Goal: Information Seeking & Learning: Learn about a topic

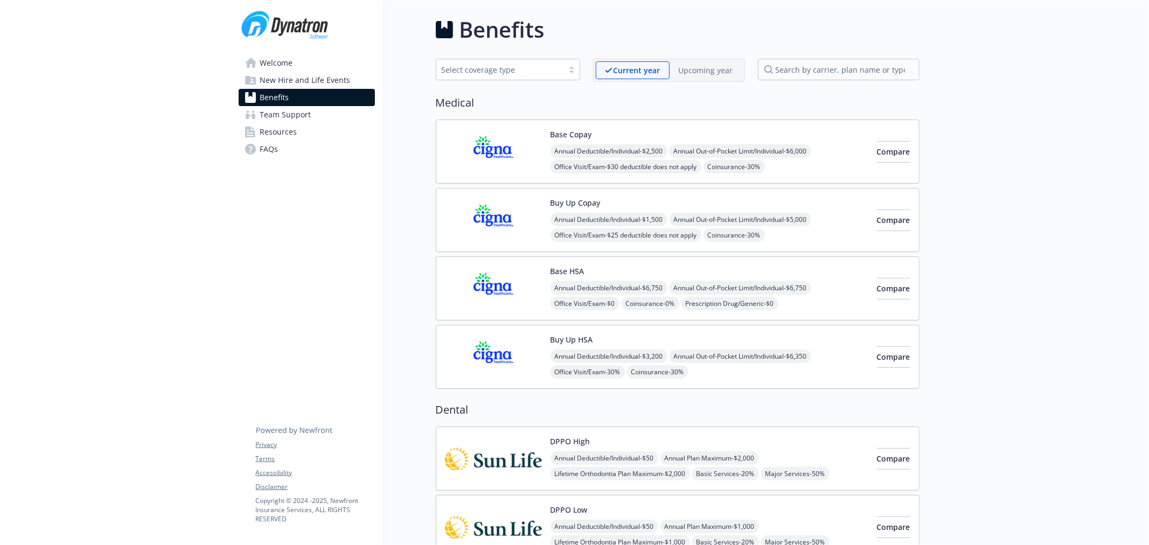
scroll to position [1089, 0]
